Goal: Task Accomplishment & Management: Complete application form

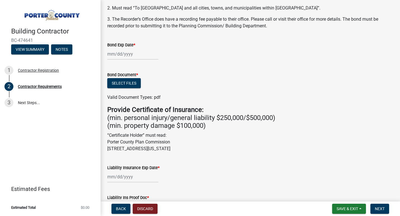
scroll to position [56, 0]
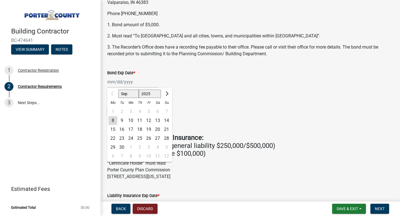
click at [108, 79] on div "Sep Oct Nov Dec 2025 2026 2027 2028 2029 2030 2031 2032 2033 2034 2035 2036 203…" at bounding box center [132, 81] width 51 height 11
click at [168, 94] on button "Next month" at bounding box center [166, 93] width 7 height 9
click at [167, 93] on span "Next month" at bounding box center [166, 94] width 4 height 4
select select "11"
click at [114, 81] on input "Bond Exp Date *" at bounding box center [132, 81] width 51 height 11
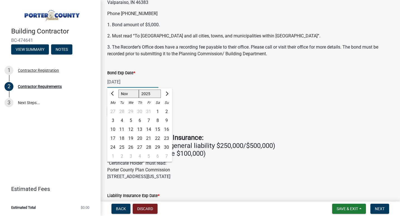
type input "04/21/2026"
click at [196, 82] on div "04/21/2026 Sep Oct Nov Dec 2025 2026 2027 2028 2029 2030 2031 2032 2033 2034 20…" at bounding box center [250, 81] width 286 height 11
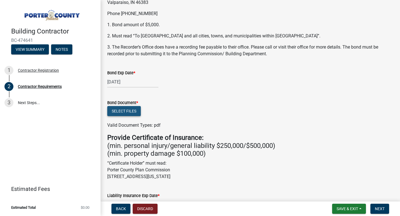
click at [130, 111] on button "Select files" at bounding box center [123, 111] width 33 height 10
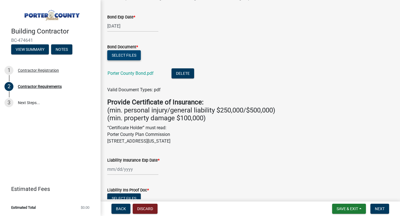
scroll to position [140, 0]
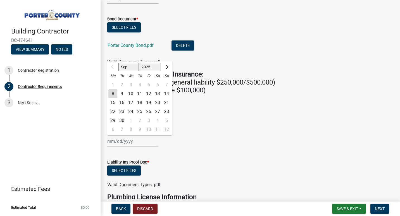
click at [112, 141] on div "Sep Oct Nov Dec 2025 2026 2027 2028 2029 2030 2031 2032 2033 2034 2035 2036 203…" at bounding box center [132, 141] width 51 height 11
click at [111, 142] on input "Liability Insurance Exp Date *" at bounding box center [132, 141] width 51 height 11
type input "09/28/25"
click at [155, 153] on form "Liability Ins Proof Doc * Select files Valid Document Types: pdf" at bounding box center [250, 170] width 286 height 36
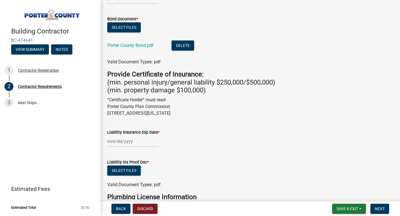
click at [112, 142] on div at bounding box center [132, 141] width 51 height 11
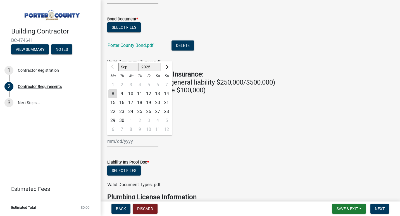
click at [168, 111] on div "28" at bounding box center [166, 111] width 9 height 9
type input "09/28/2025"
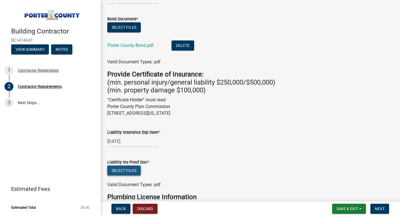
click at [132, 170] on button "Select files" at bounding box center [123, 170] width 33 height 10
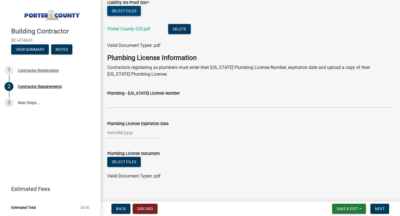
scroll to position [306, 0]
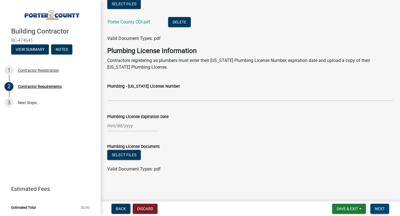
click at [385, 212] on button "Next" at bounding box center [379, 209] width 19 height 10
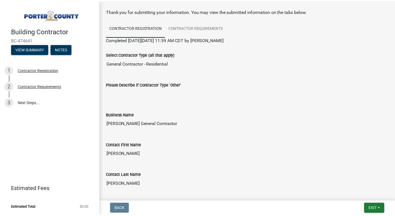
scroll to position [0, 0]
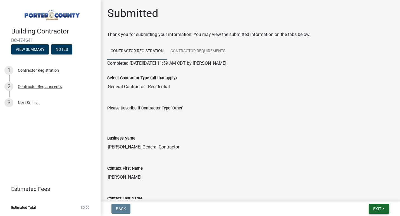
click at [370, 210] on button "Exit" at bounding box center [378, 209] width 20 height 10
click at [292, 137] on div "Business Name" at bounding box center [250, 138] width 286 height 7
click at [379, 209] on span "Exit" at bounding box center [377, 208] width 8 height 4
click at [357, 192] on button "Save & Exit" at bounding box center [366, 194] width 45 height 13
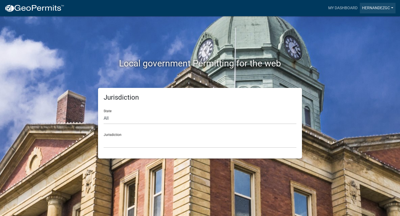
click at [369, 8] on link "HernandezGC" at bounding box center [377, 8] width 36 height 11
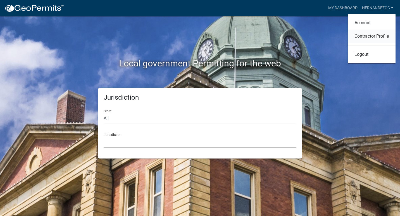
click at [382, 37] on link "Contractor Profile" at bounding box center [371, 36] width 48 height 13
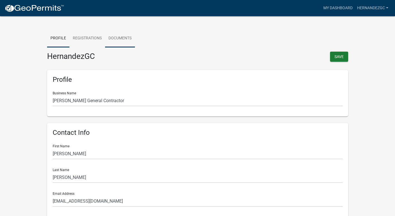
click at [120, 41] on link "Documents" at bounding box center [120, 39] width 30 height 18
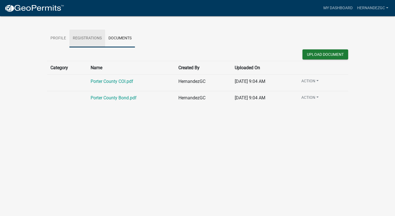
click at [99, 39] on link "Registrations" at bounding box center [87, 39] width 36 height 18
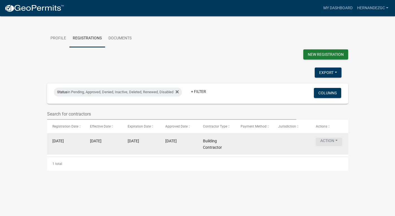
click at [328, 146] on button "Action" at bounding box center [329, 142] width 26 height 8
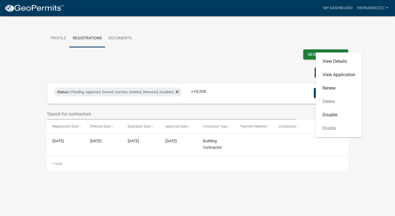
click at [251, 171] on div "1 total" at bounding box center [197, 164] width 301 height 14
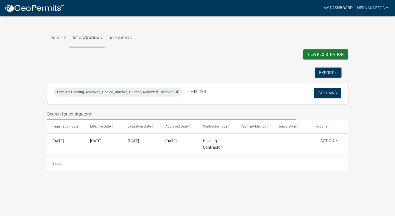
click at [341, 7] on link "My Dashboard" at bounding box center [338, 8] width 34 height 11
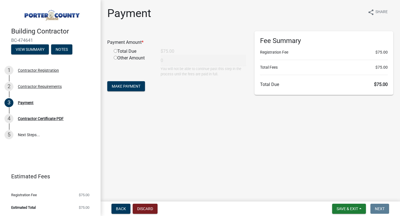
click at [114, 51] on input "radio" at bounding box center [116, 51] width 4 height 4
radio input "true"
type input "75"
click at [138, 90] on button "Make Payment" at bounding box center [126, 86] width 38 height 10
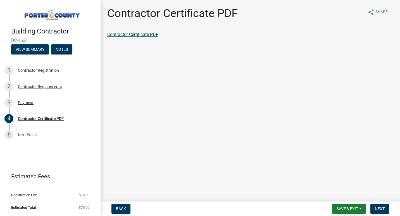
click at [141, 37] on link "Contractor Certificate PDF" at bounding box center [132, 34] width 51 height 5
click at [145, 35] on link "Contractor Certificate PDF" at bounding box center [132, 34] width 51 height 5
click at [380, 204] on button "Next" at bounding box center [379, 209] width 19 height 10
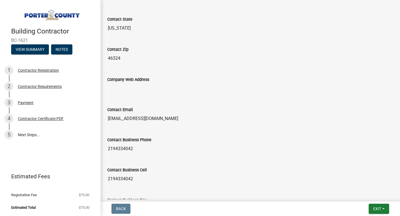
scroll to position [348, 0]
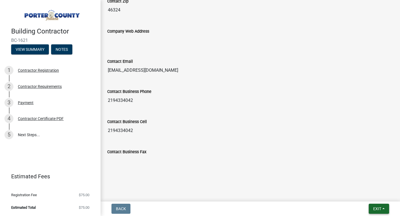
click at [374, 208] on span "Exit" at bounding box center [377, 208] width 8 height 4
click at [351, 192] on button "Save & Exit" at bounding box center [366, 194] width 45 height 13
